Goal: Task Accomplishment & Management: Complete application form

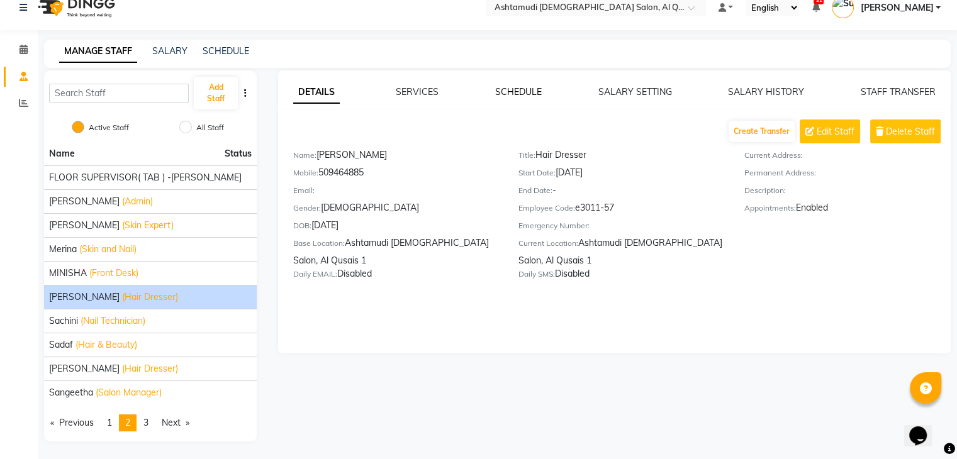
click at [523, 94] on link "SCHEDULE" at bounding box center [518, 91] width 47 height 11
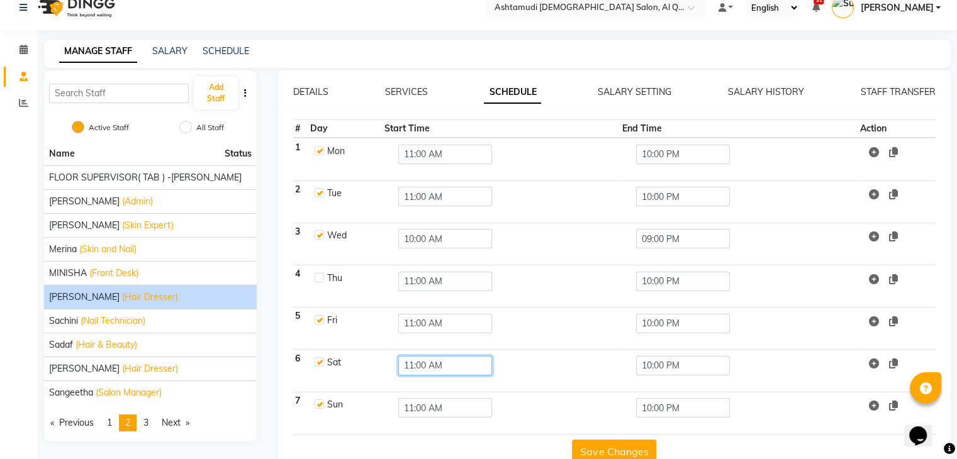
click at [430, 364] on input "11:00 AM" at bounding box center [445, 365] width 94 height 19
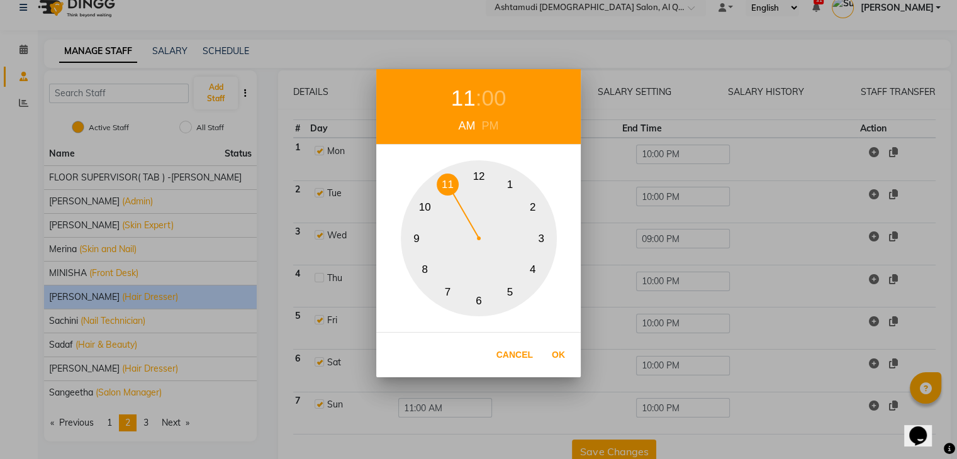
click at [425, 206] on button "10" at bounding box center [425, 208] width 22 height 22
click at [559, 358] on button "Ok" at bounding box center [558, 355] width 26 height 26
type input "10:00 AM"
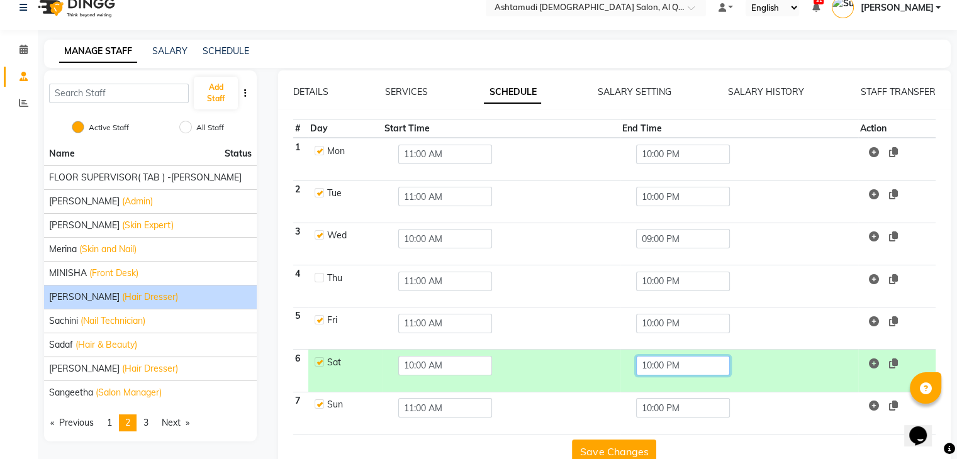
click at [661, 365] on input "10:00 PM" at bounding box center [683, 365] width 94 height 19
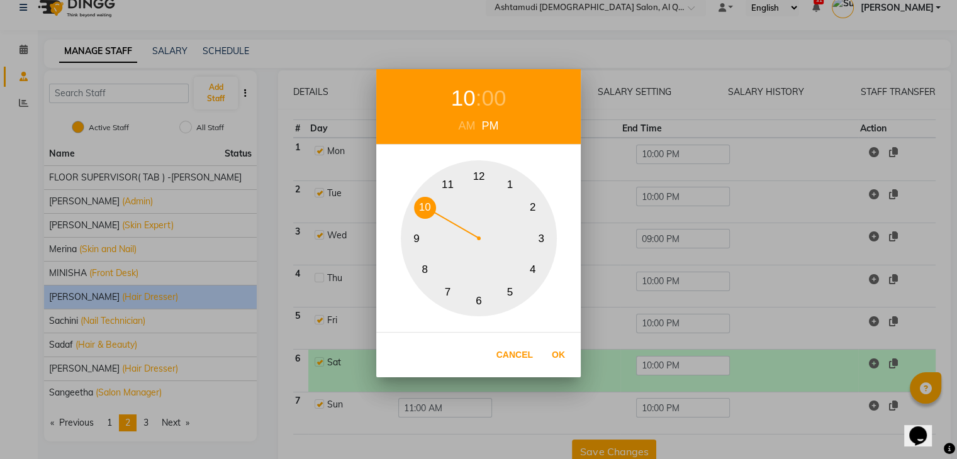
click at [413, 241] on button "9" at bounding box center [417, 239] width 22 height 22
click at [557, 357] on button "Ok" at bounding box center [558, 355] width 26 height 26
type input "09:00 PM"
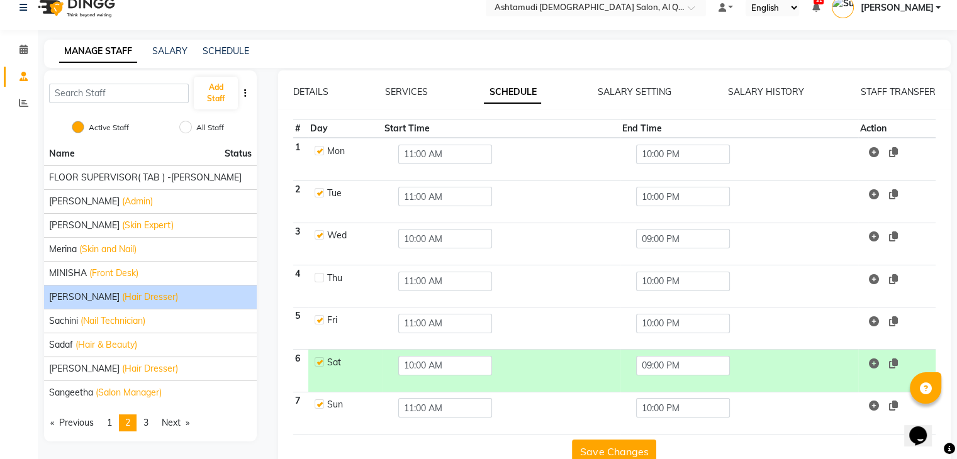
click at [319, 279] on label at bounding box center [318, 277] width 9 height 9
click at [319, 279] on input "checkbox" at bounding box center [318, 277] width 8 height 8
checkbox input "true"
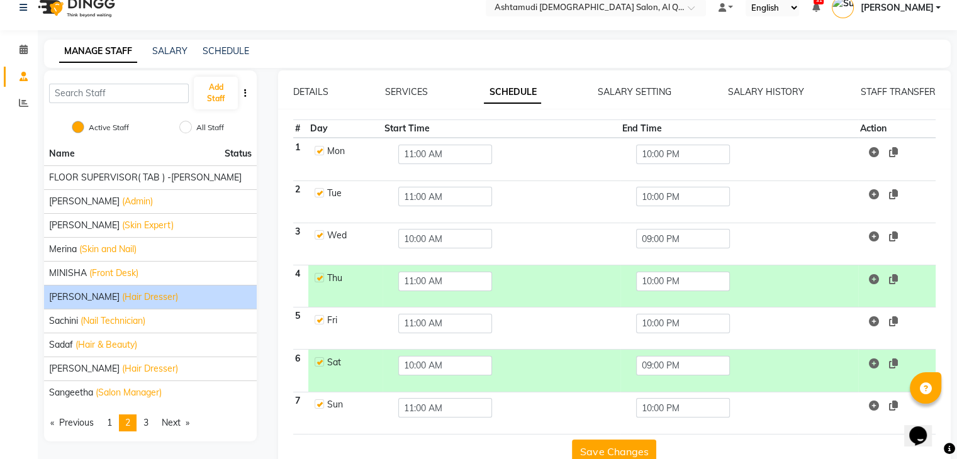
click at [318, 231] on label at bounding box center [318, 234] width 9 height 9
click at [318, 231] on input "checkbox" at bounding box center [318, 234] width 8 height 8
checkbox input "false"
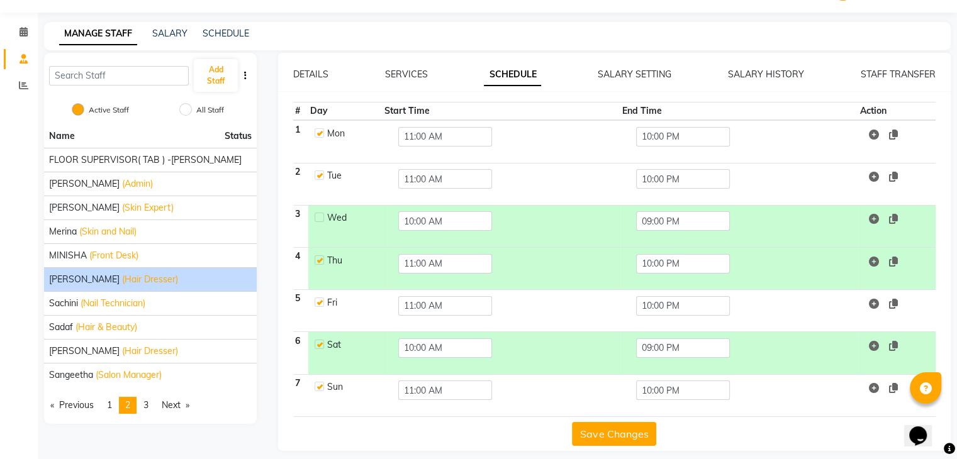
scroll to position [42, 0]
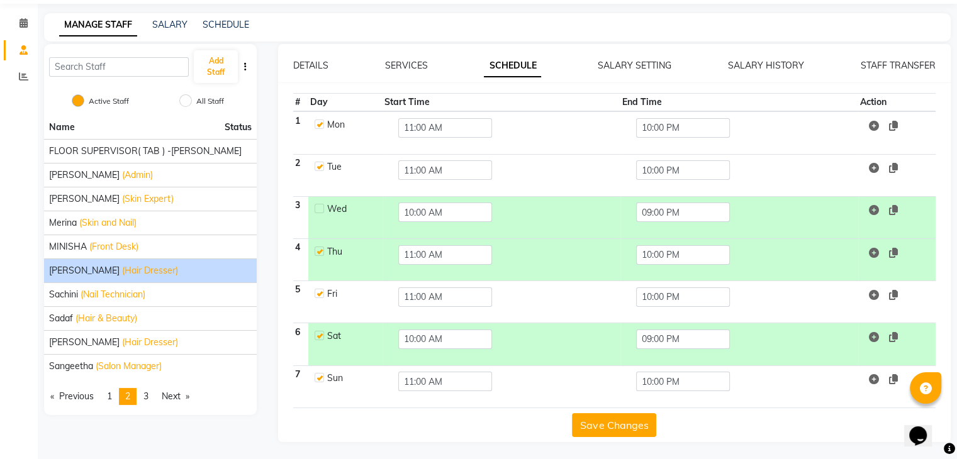
click at [614, 421] on button "Save Changes" at bounding box center [614, 425] width 84 height 24
click at [106, 294] on span "(Nail Technician)" at bounding box center [113, 294] width 65 height 13
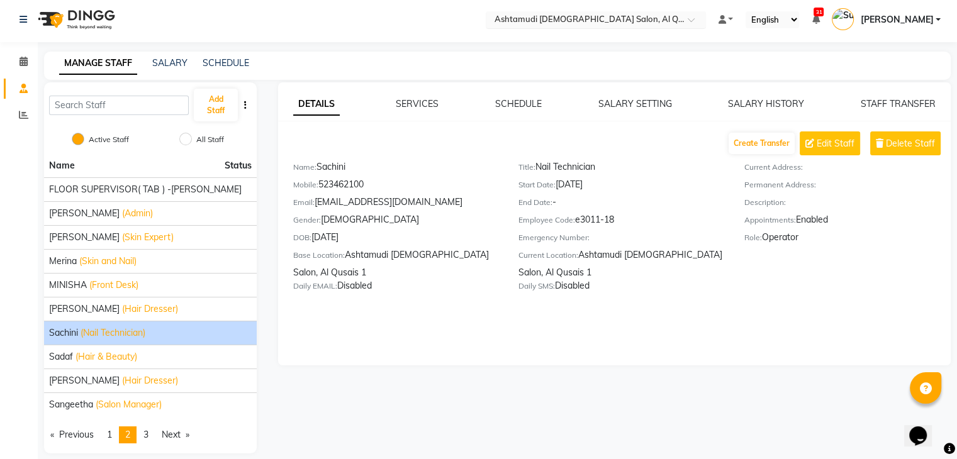
scroll to position [0, 0]
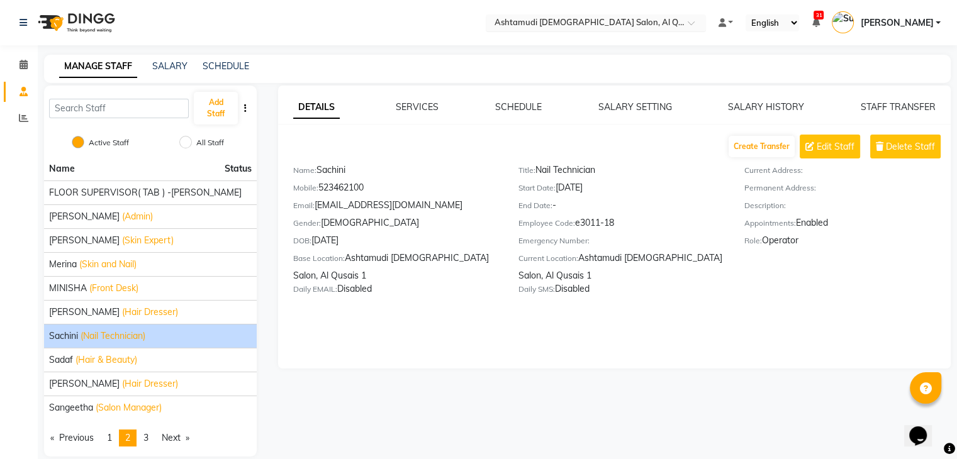
click at [674, 23] on input "text" at bounding box center [583, 24] width 182 height 13
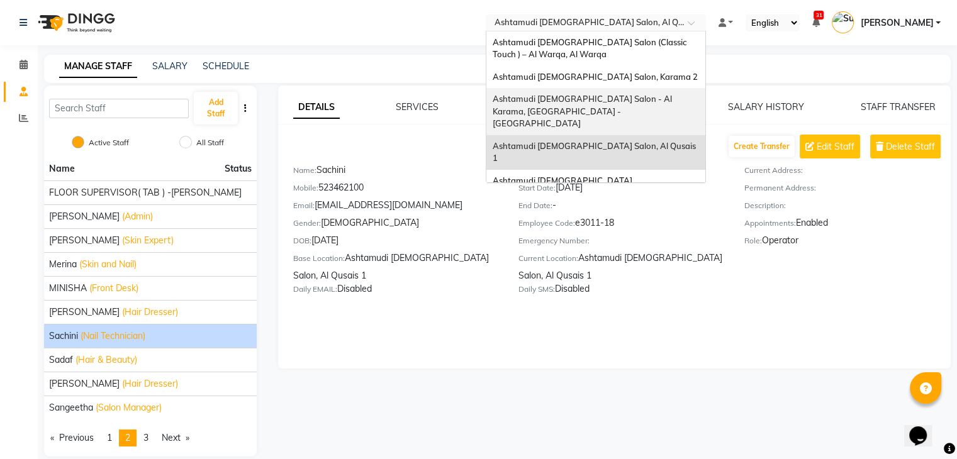
click at [643, 101] on span "Ashtamudi [DEMOGRAPHIC_DATA] Salon - Al Karama, [GEOGRAPHIC_DATA] -[GEOGRAPHIC_…" at bounding box center [582, 111] width 181 height 35
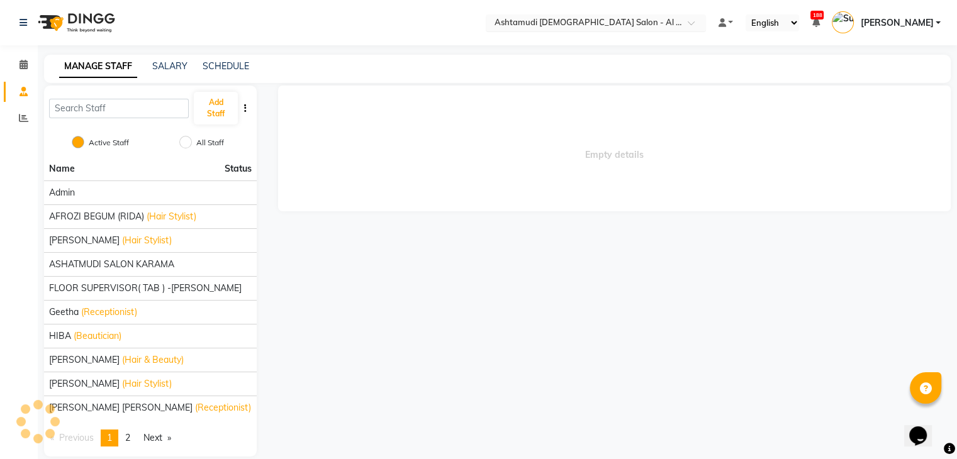
click at [674, 21] on input "text" at bounding box center [583, 24] width 182 height 13
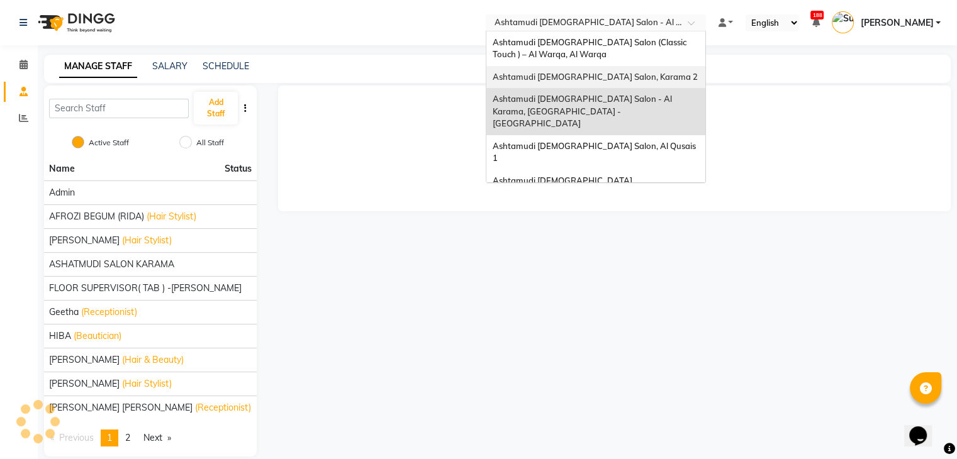
click at [667, 79] on div "Ashtamudi Ladies Salon, Karama 2" at bounding box center [595, 77] width 219 height 23
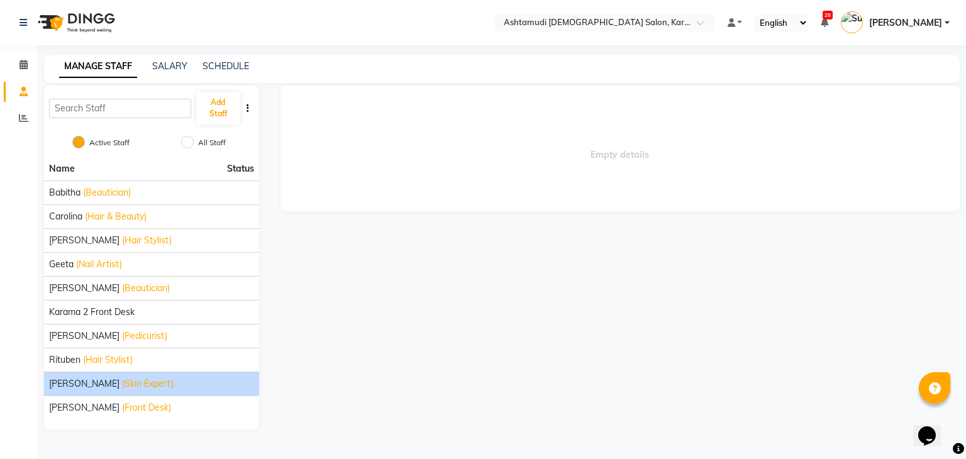
click at [79, 380] on span "Suganya Devi" at bounding box center [84, 383] width 70 height 13
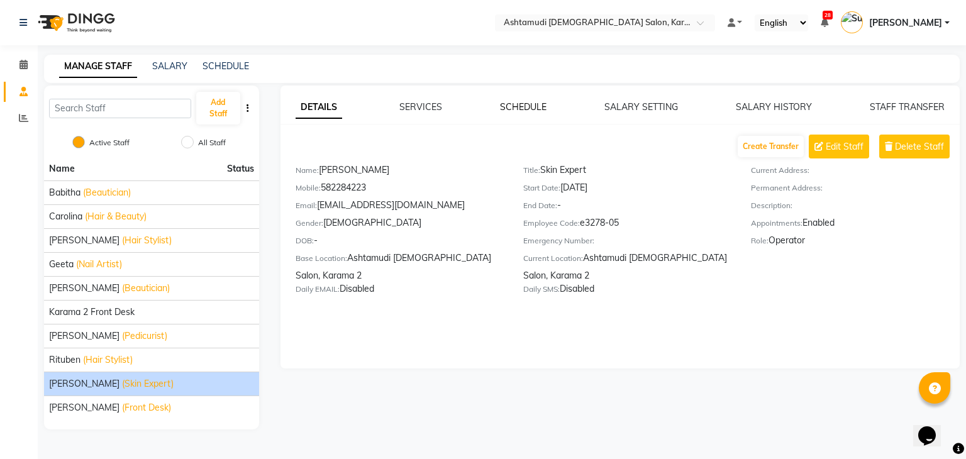
click at [513, 107] on link "SCHEDULE" at bounding box center [523, 106] width 47 height 11
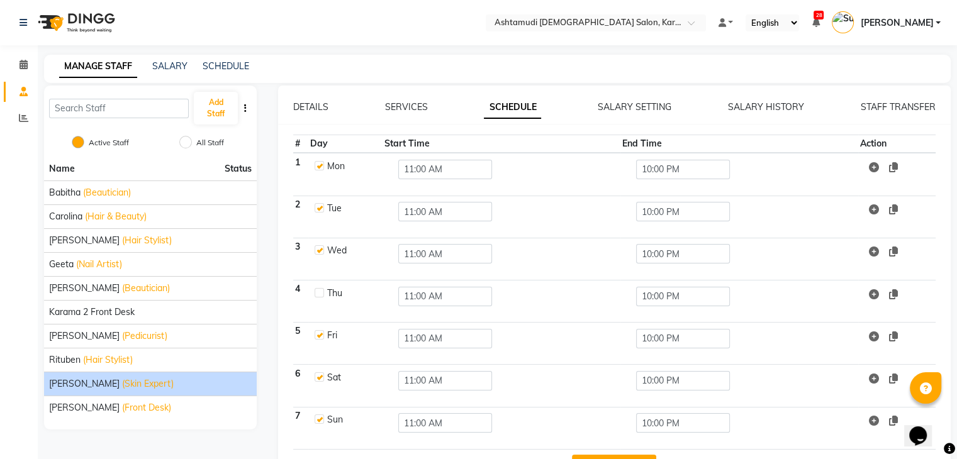
click at [316, 163] on label at bounding box center [318, 165] width 9 height 9
click at [316, 163] on input "checkbox" at bounding box center [318, 165] width 8 height 8
checkbox input "false"
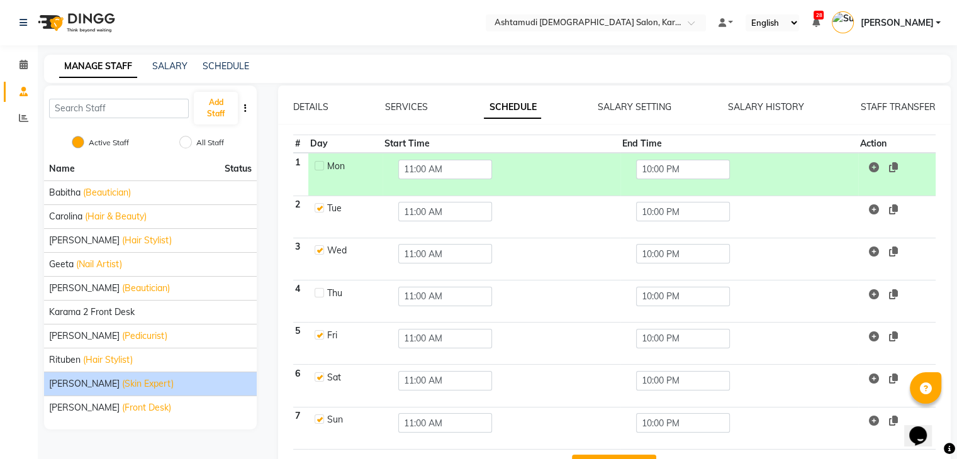
click at [321, 207] on label at bounding box center [318, 207] width 9 height 9
click at [321, 207] on input "checkbox" at bounding box center [318, 207] width 8 height 8
checkbox input "false"
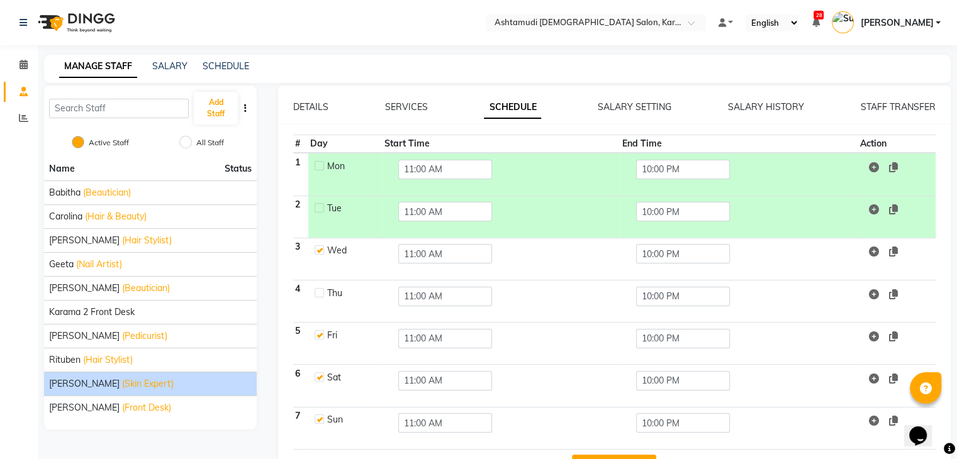
click at [322, 248] on label at bounding box center [318, 249] width 9 height 9
click at [322, 248] on input "checkbox" at bounding box center [318, 249] width 8 height 8
checkbox input "false"
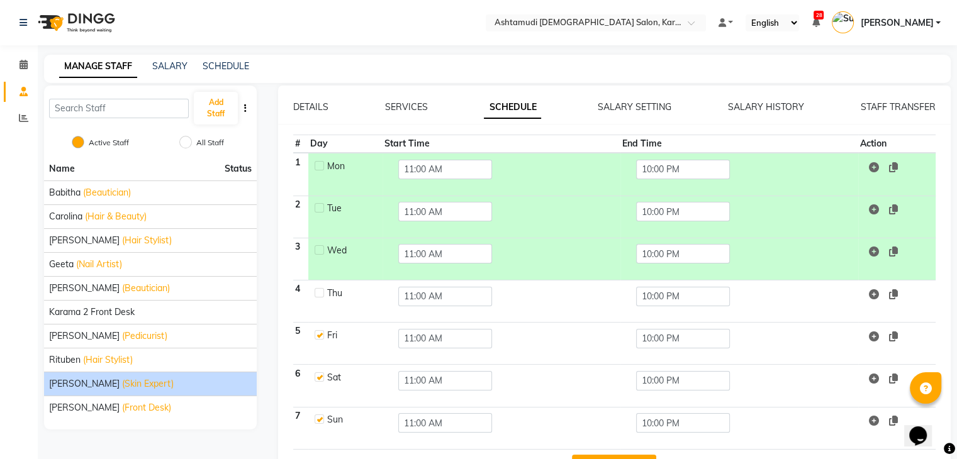
click at [316, 333] on label at bounding box center [318, 334] width 9 height 9
click at [316, 333] on input "checkbox" at bounding box center [318, 334] width 8 height 8
checkbox input "false"
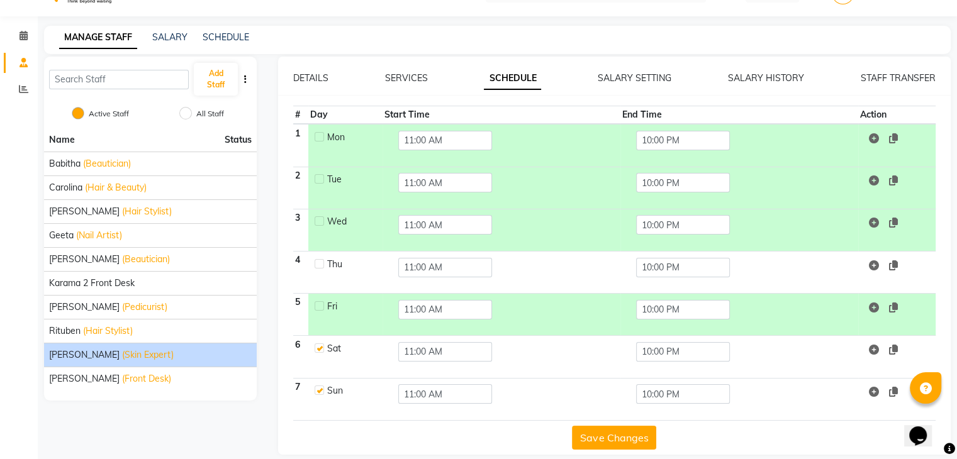
scroll to position [42, 0]
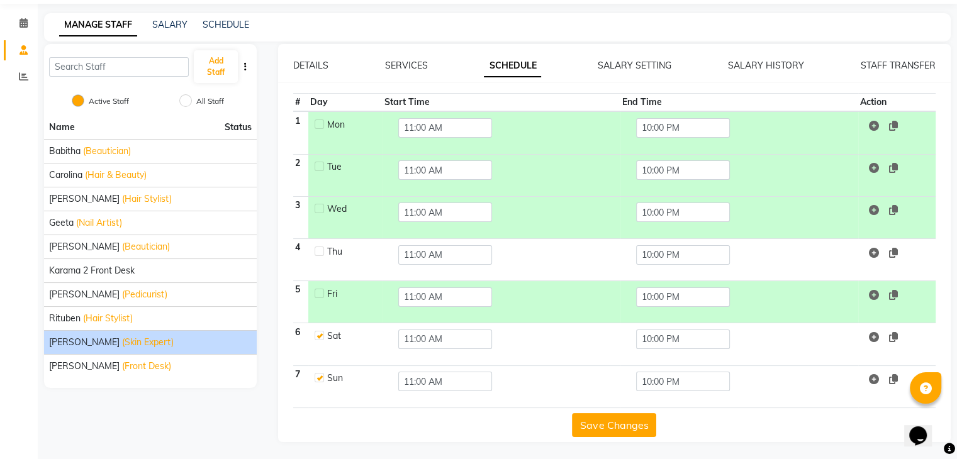
click at [328, 338] on div "Sat" at bounding box center [352, 336] width 50 height 13
click at [318, 332] on label at bounding box center [318, 335] width 9 height 9
click at [318, 332] on input "checkbox" at bounding box center [318, 335] width 8 height 8
checkbox input "false"
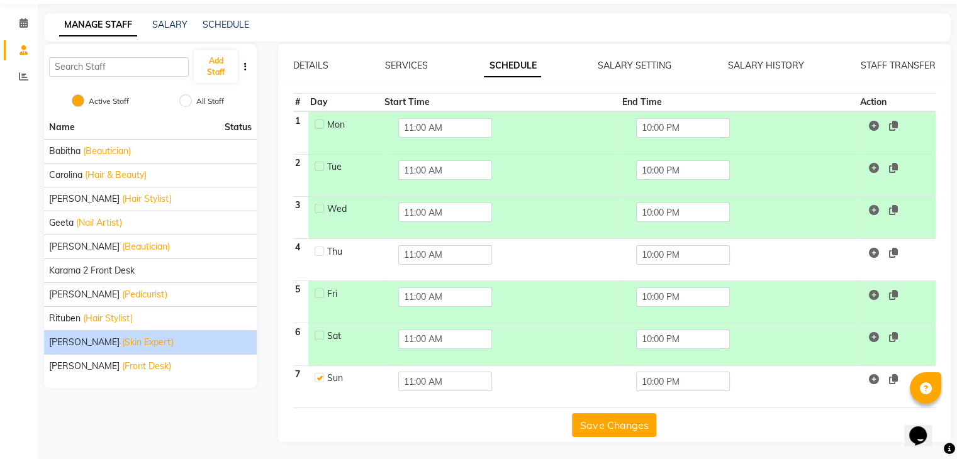
click at [318, 377] on label at bounding box center [318, 377] width 9 height 9
click at [318, 377] on input "checkbox" at bounding box center [318, 377] width 8 height 8
checkbox input "false"
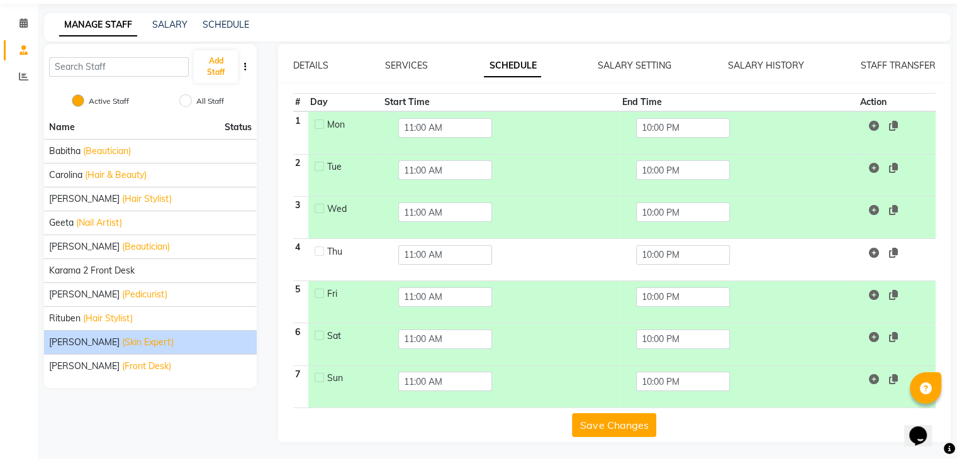
click at [613, 432] on button "Save Changes" at bounding box center [614, 425] width 84 height 24
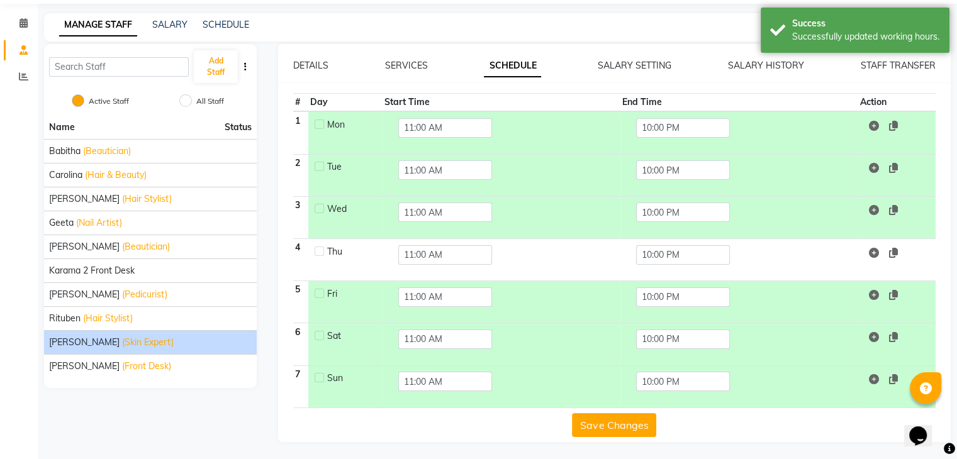
click at [619, 414] on button "Save Changes" at bounding box center [614, 425] width 84 height 24
click at [121, 155] on span "(Beautician)" at bounding box center [107, 151] width 48 height 13
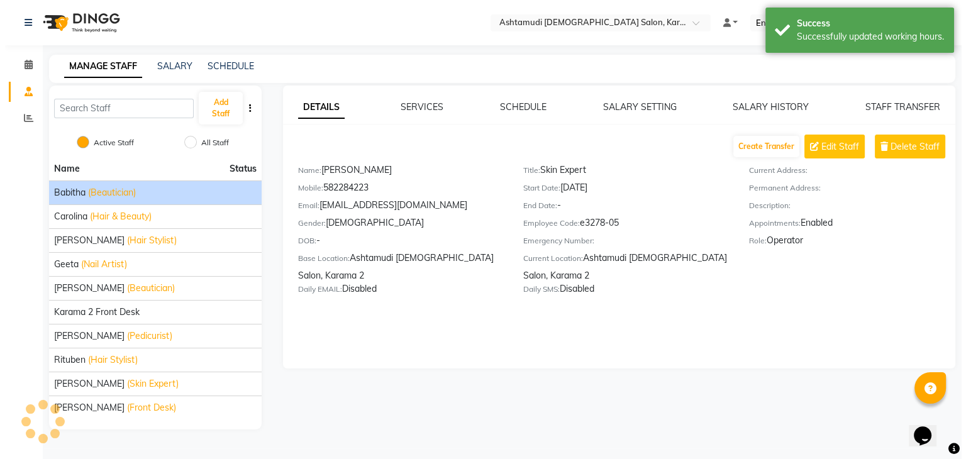
scroll to position [0, 0]
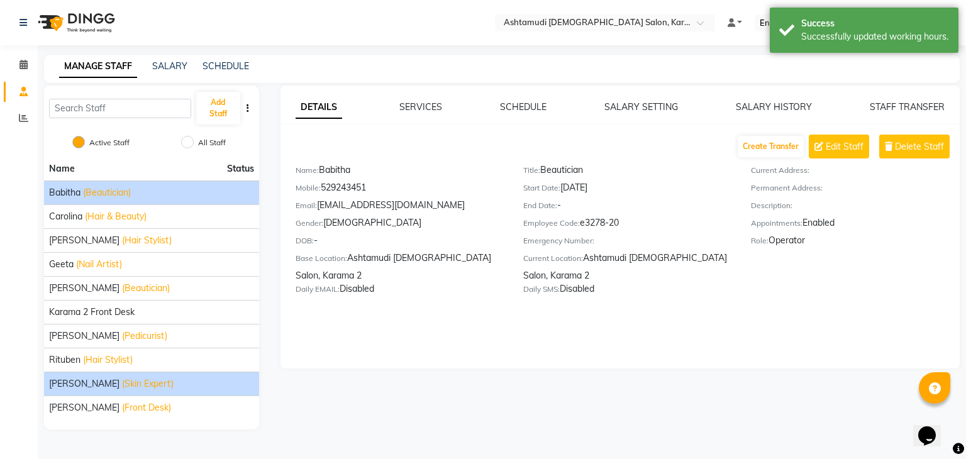
click at [101, 379] on span "Suganya Devi" at bounding box center [84, 383] width 70 height 13
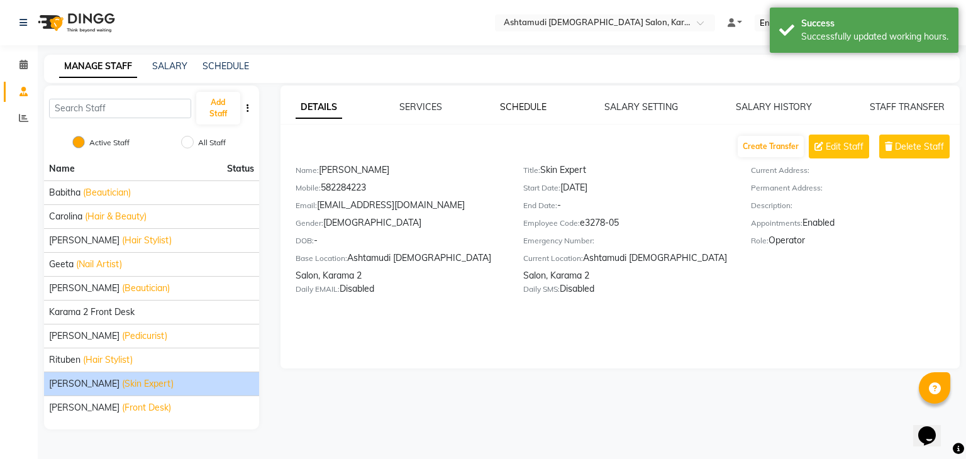
click at [519, 109] on link "SCHEDULE" at bounding box center [523, 106] width 47 height 11
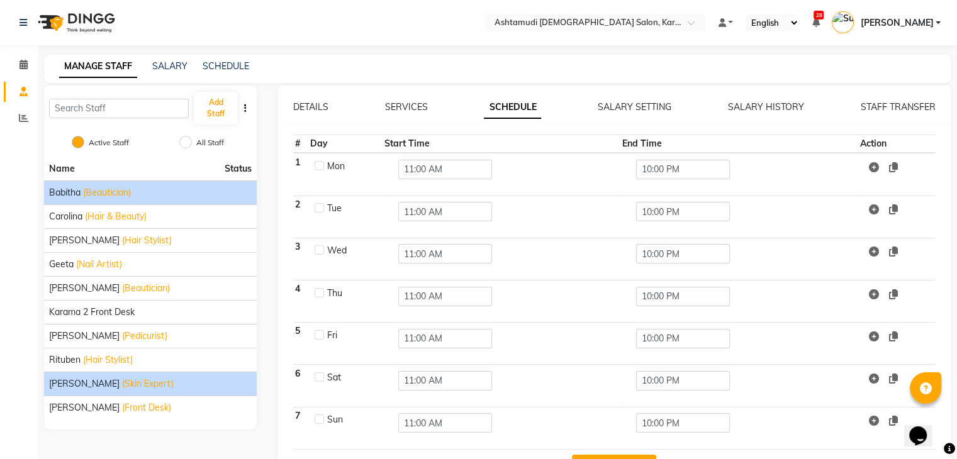
click at [129, 192] on span "(Beautician)" at bounding box center [107, 192] width 48 height 13
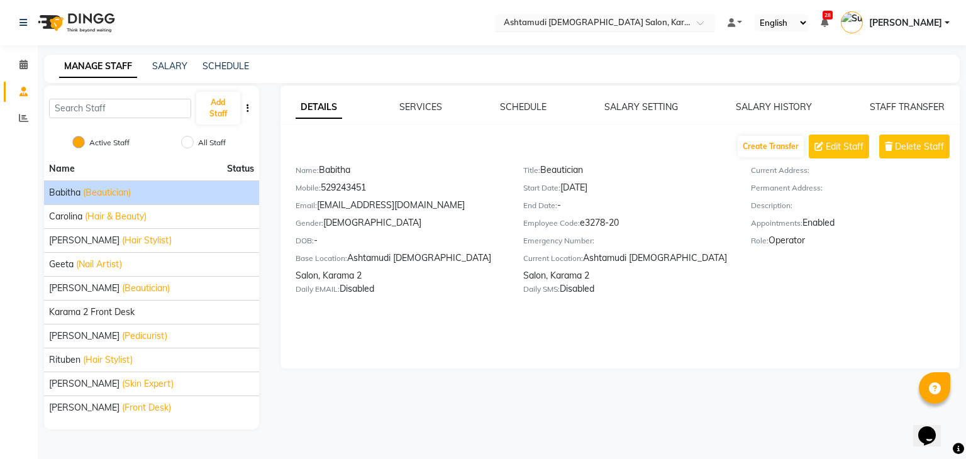
click at [632, 21] on input "text" at bounding box center [592, 24] width 182 height 13
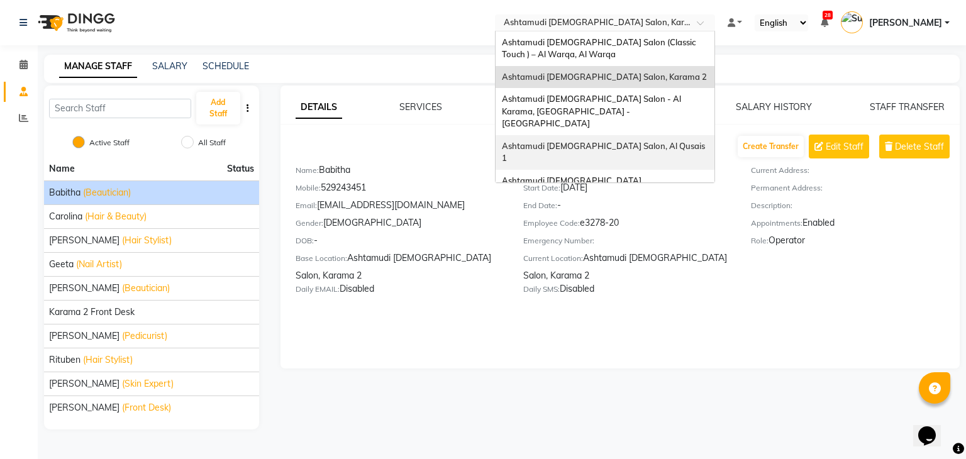
click at [684, 135] on div "Ashtamudi [DEMOGRAPHIC_DATA] Salon, Al Qusais 1" at bounding box center [605, 152] width 219 height 35
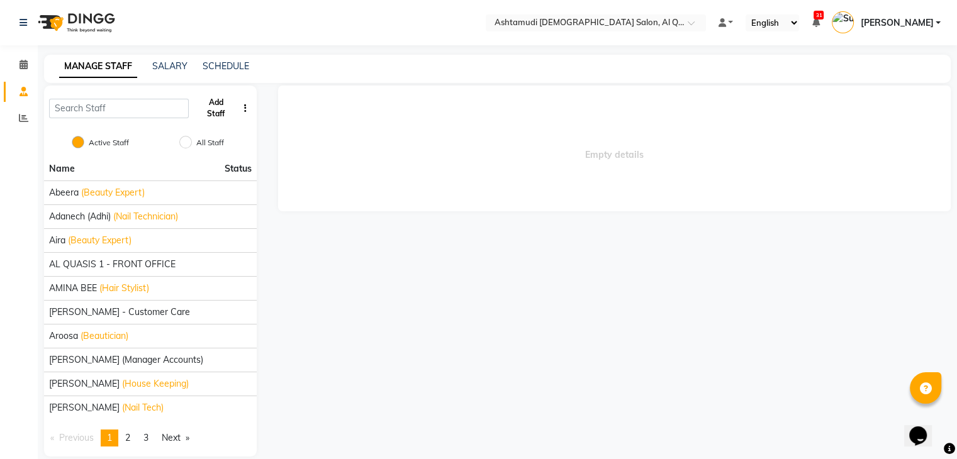
click at [225, 105] on button "Add Staff" at bounding box center [215, 108] width 43 height 33
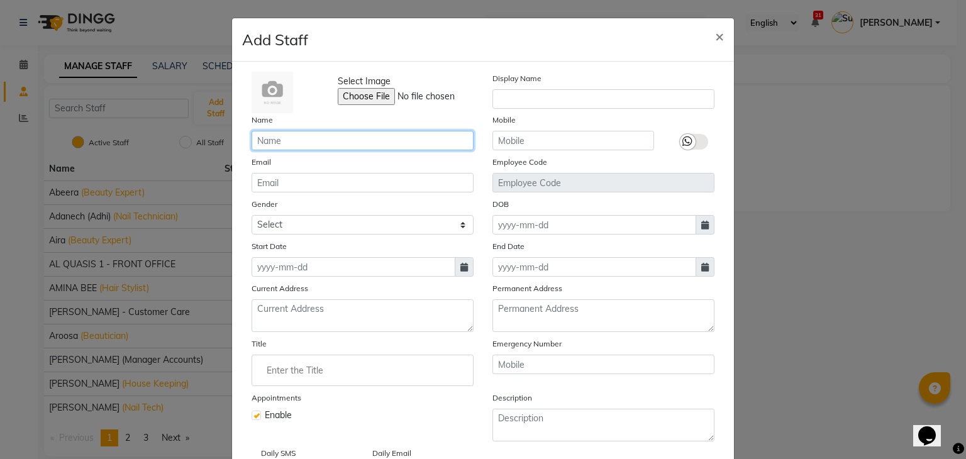
click at [378, 138] on input "text" at bounding box center [363, 140] width 222 height 19
type input "BABITHA GURUM"
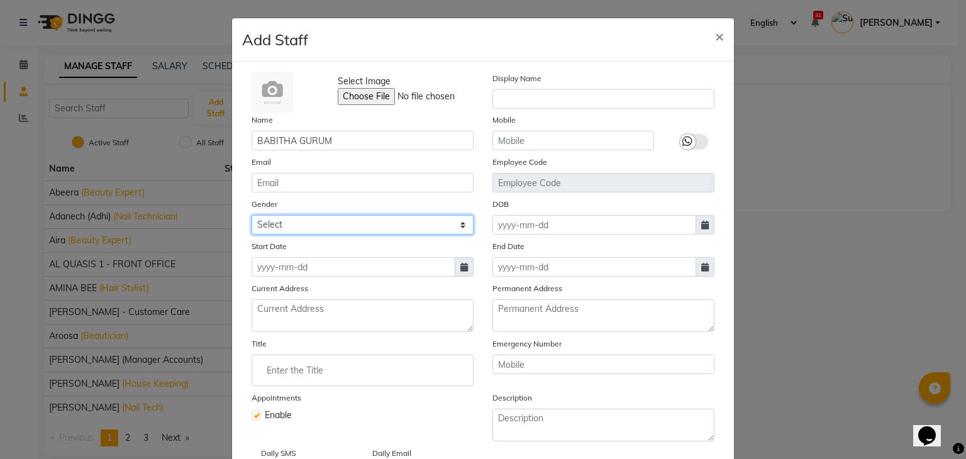
click at [335, 227] on select "Select Male Female Other Prefer Not To Say" at bounding box center [363, 224] width 222 height 19
select select "[DEMOGRAPHIC_DATA]"
click at [252, 217] on select "Select Male Female Other Prefer Not To Say" at bounding box center [363, 224] width 222 height 19
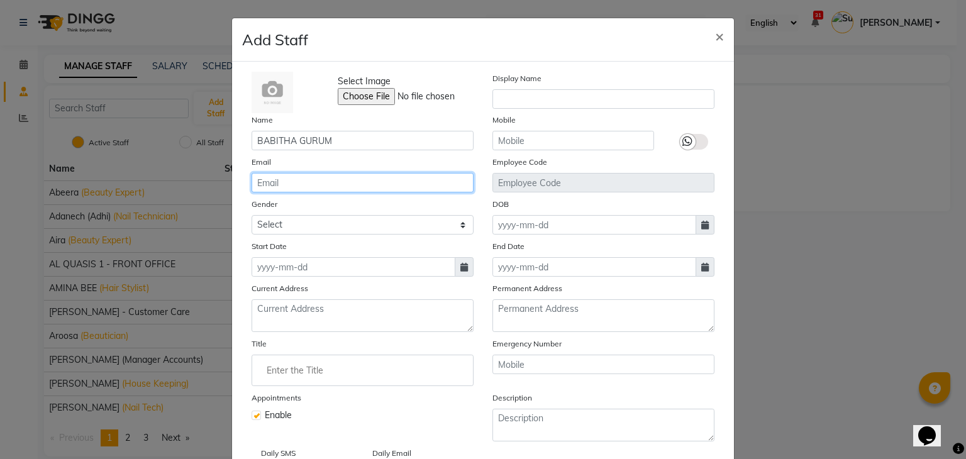
click at [327, 184] on input "email" at bounding box center [363, 182] width 222 height 19
type input "babithagurung"
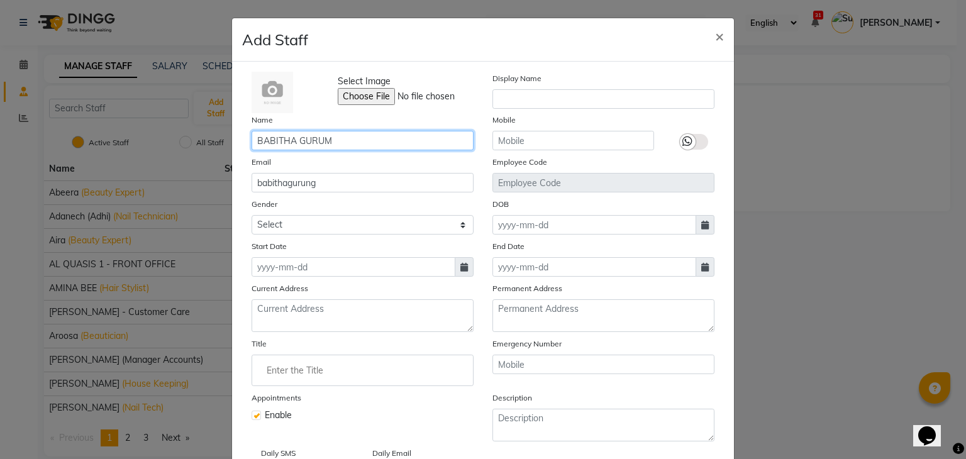
click at [338, 139] on input "BABITHA GURUM" at bounding box center [363, 140] width 222 height 19
type input "BABITHA GURUNG"
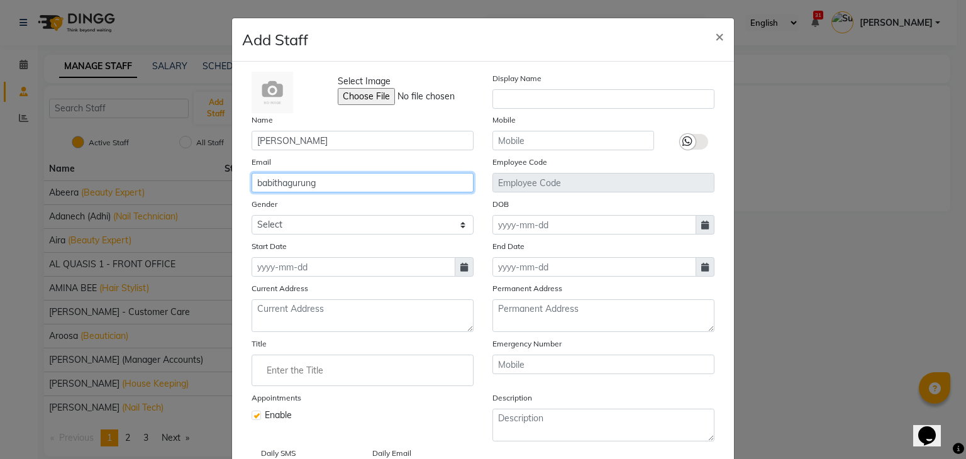
click at [332, 178] on input "babithagurung" at bounding box center [363, 182] width 222 height 19
click at [277, 187] on input "babithagurung" at bounding box center [363, 182] width 222 height 19
type input "babitagurung"
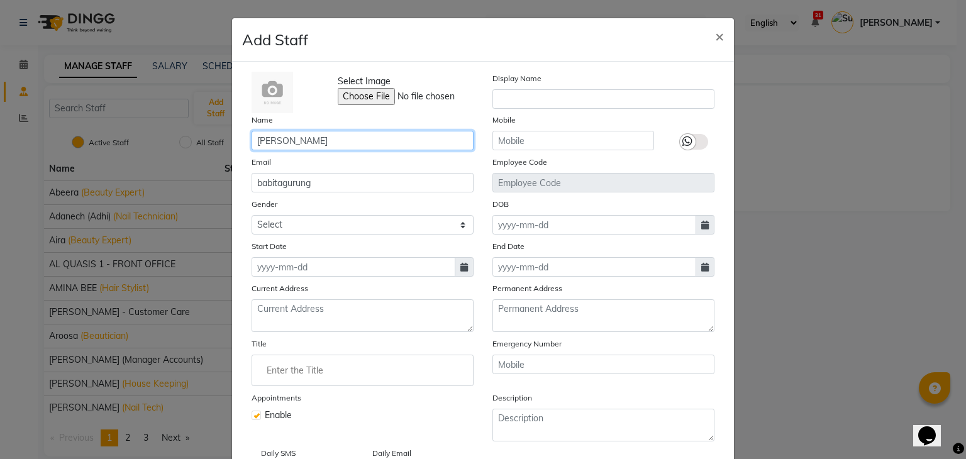
click at [283, 142] on input "BABITHA GURUNG" at bounding box center [363, 140] width 222 height 19
type input "BABITA GURUNG"
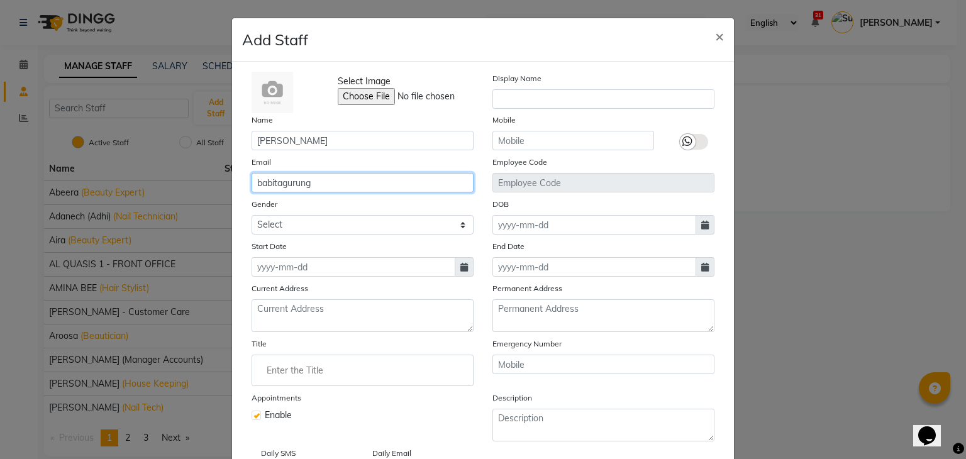
click at [326, 187] on input "babitagurung" at bounding box center [363, 182] width 222 height 19
type input "babitagurung069@gmail.com"
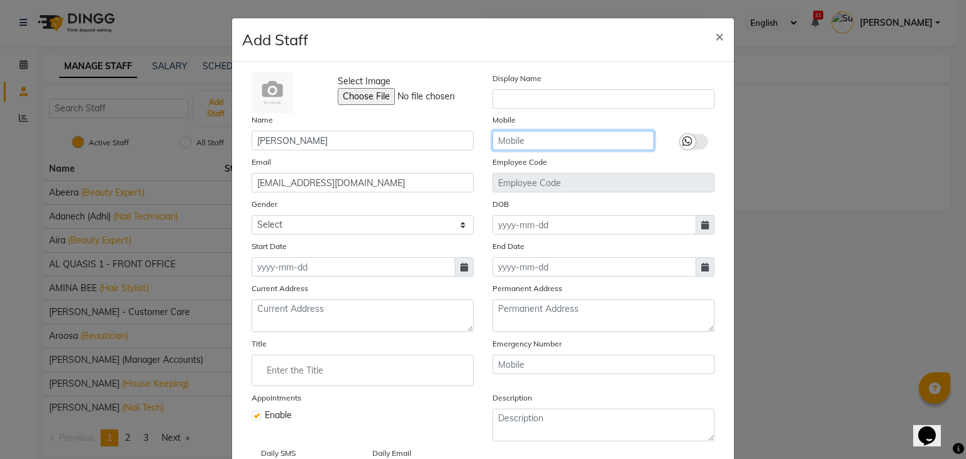
click at [523, 140] on input "text" at bounding box center [573, 140] width 162 height 19
type input "0563149599"
click at [460, 269] on icon at bounding box center [464, 267] width 8 height 9
select select "10"
select select "2025"
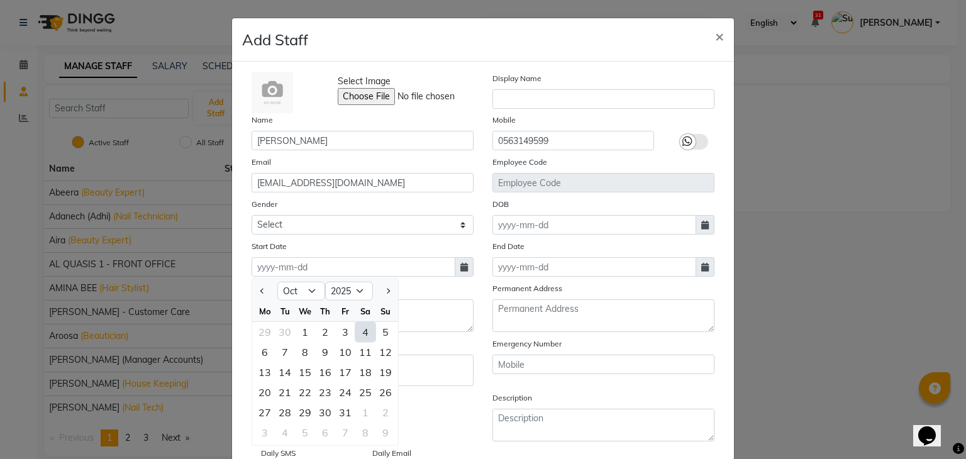
click at [365, 339] on div "4" at bounding box center [365, 332] width 20 height 20
type input "04-10-2025"
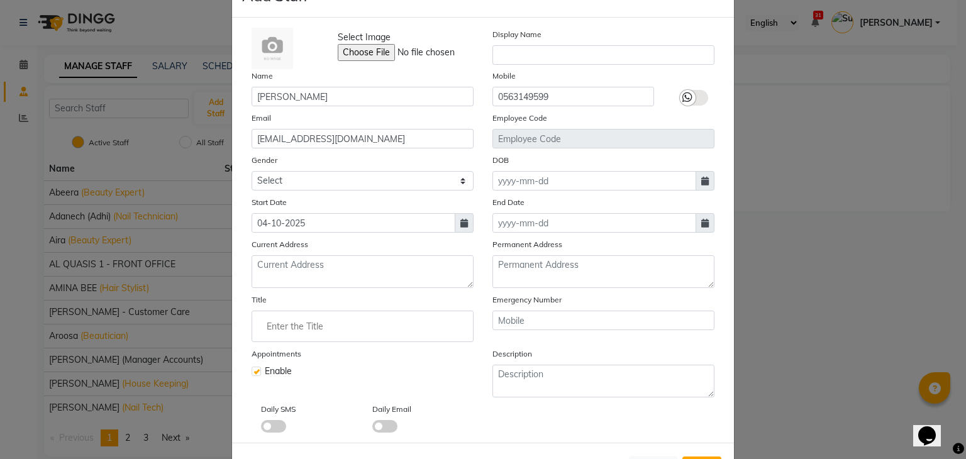
scroll to position [101, 0]
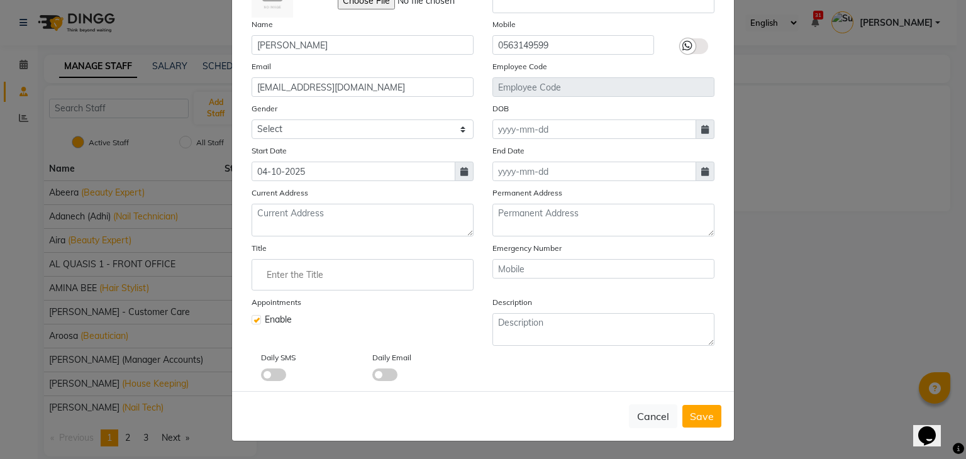
click at [370, 269] on input "Enter the Title" at bounding box center [362, 274] width 211 height 25
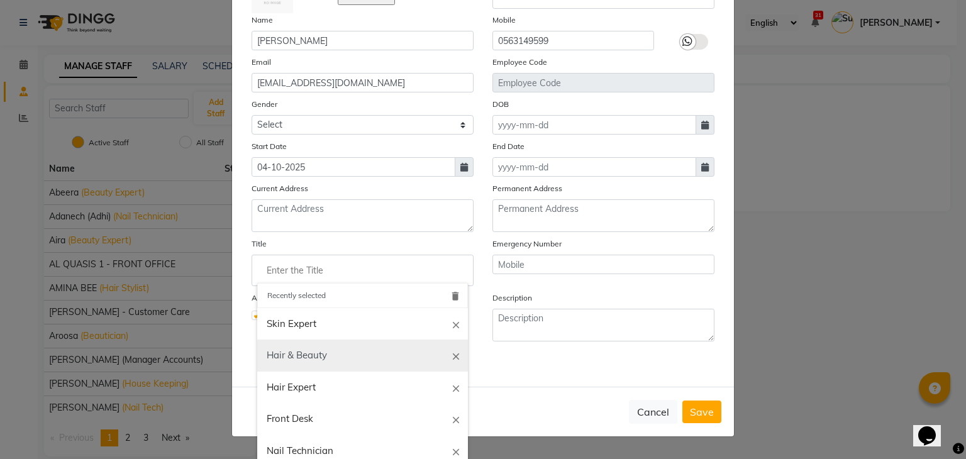
click at [360, 355] on link "Hair & Beauty" at bounding box center [362, 356] width 211 height 32
type input "Hair & Beauty"
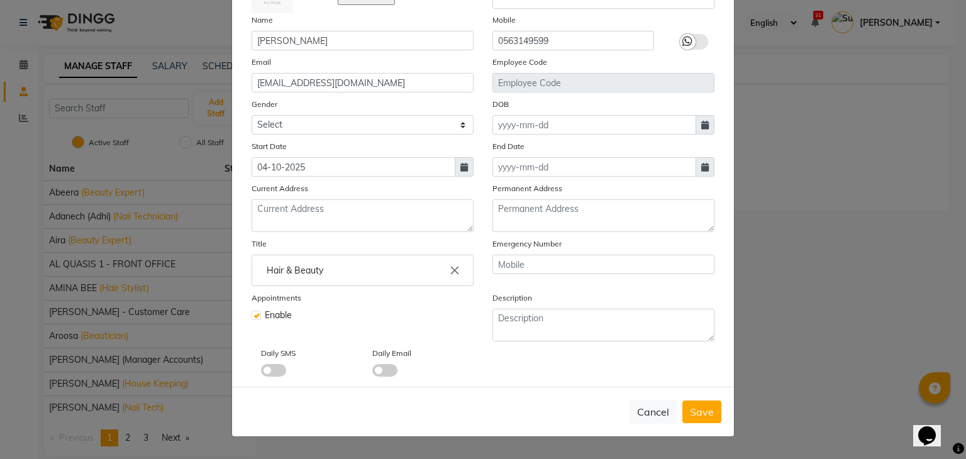
scroll to position [103, 0]
click at [708, 413] on span "Save" at bounding box center [702, 412] width 24 height 13
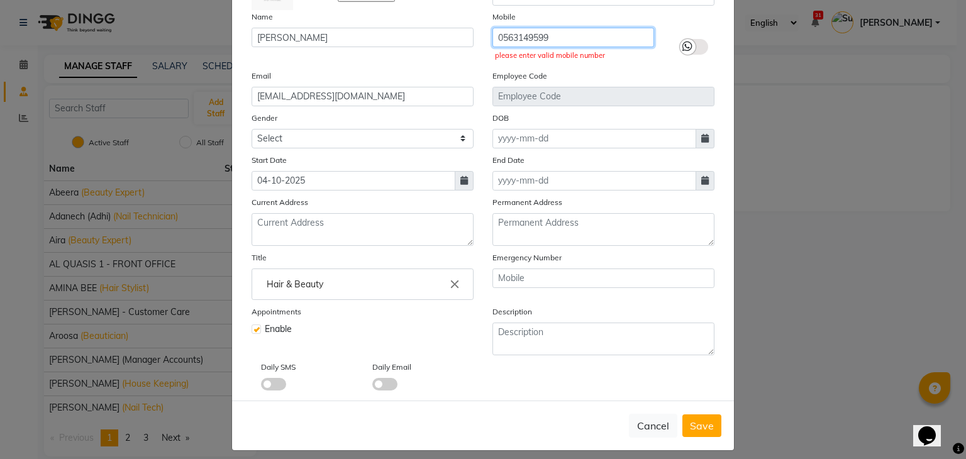
click at [500, 37] on input "0563149599" at bounding box center [573, 37] width 162 height 19
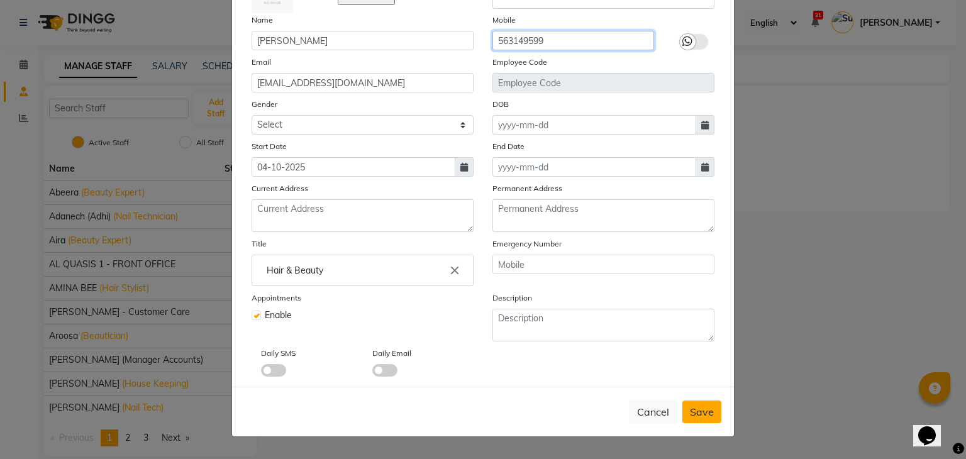
type input "563149599"
click at [704, 411] on span "Save" at bounding box center [702, 412] width 24 height 13
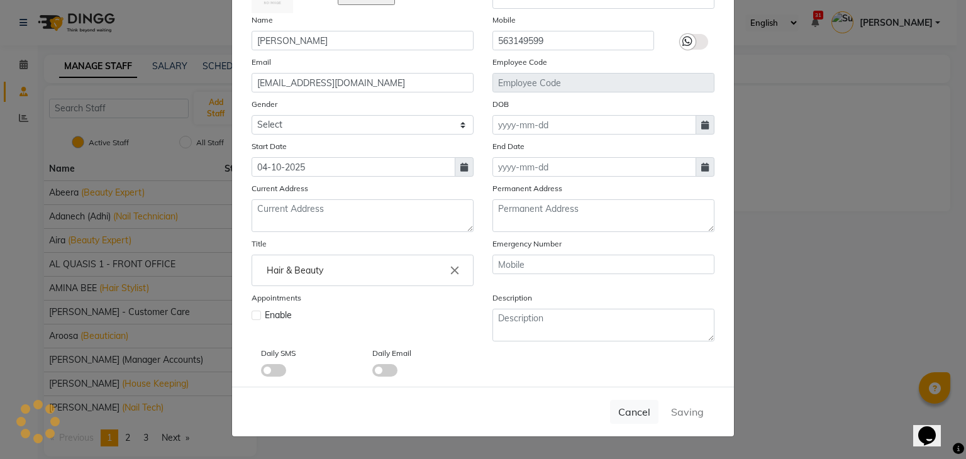
select select
checkbox input "false"
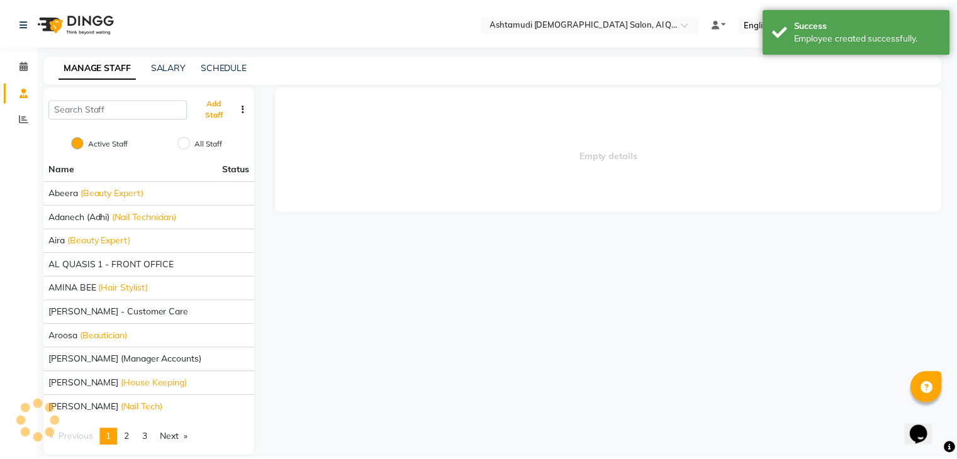
scroll to position [101, 0]
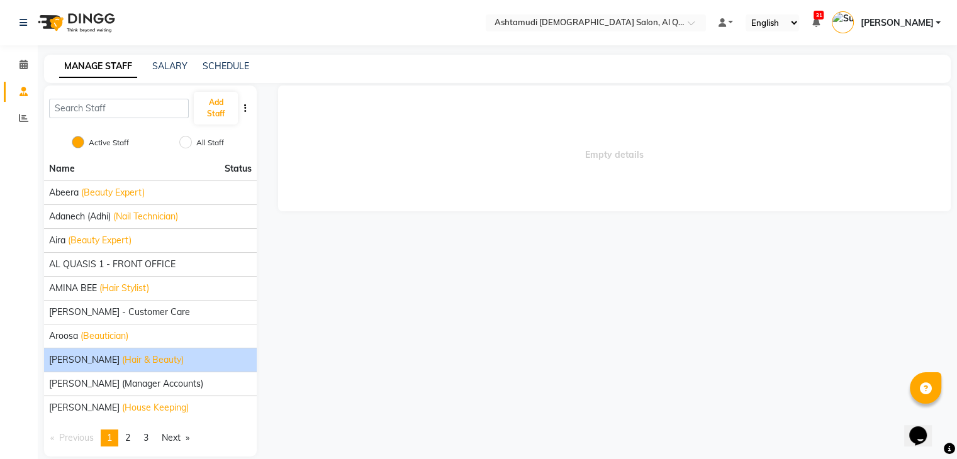
click at [181, 365] on li "BABITA GURUNG (Hair & Beauty)" at bounding box center [150, 360] width 213 height 24
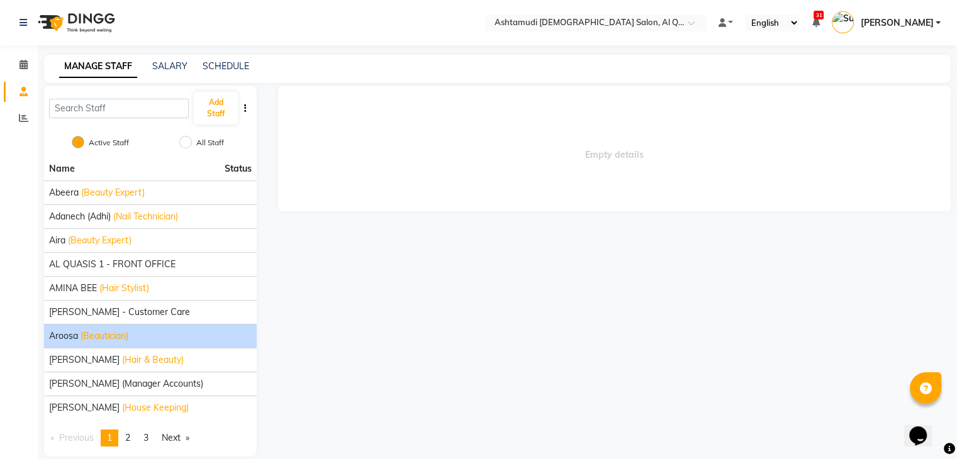
click at [202, 336] on div "Aroosa (Beautician)" at bounding box center [150, 336] width 203 height 13
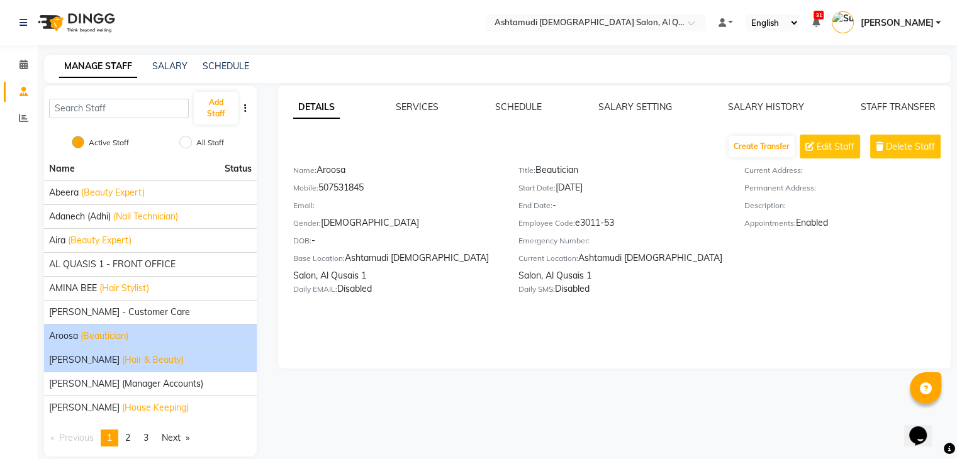
click at [202, 355] on div "BABITA GURUNG (Hair & Beauty)" at bounding box center [150, 359] width 203 height 13
